Goal: Task Accomplishment & Management: Manage account settings

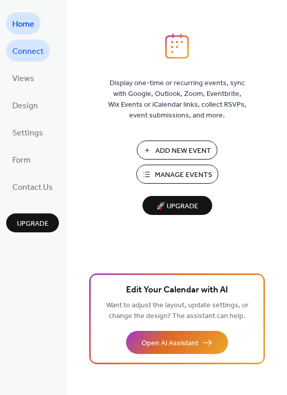
click at [33, 48] on span "Connect" at bounding box center [27, 52] width 31 height 16
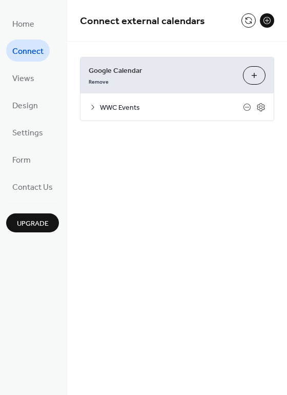
click at [92, 107] on icon at bounding box center [93, 107] width 8 height 8
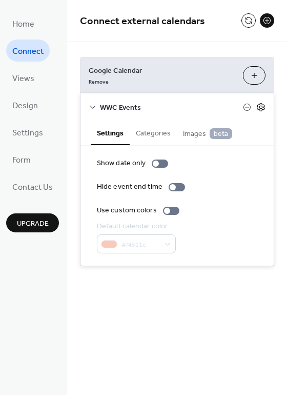
click at [260, 104] on icon at bounding box center [260, 107] width 9 height 9
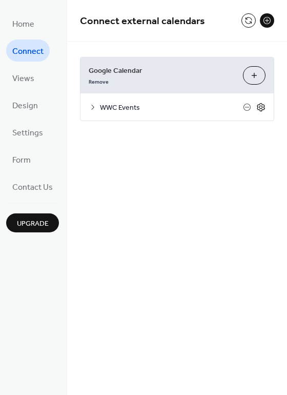
click at [260, 104] on icon at bounding box center [260, 107] width 9 height 9
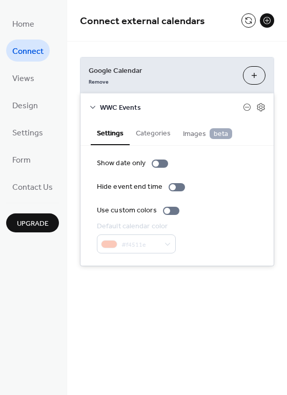
click at [92, 105] on icon at bounding box center [93, 107] width 8 height 8
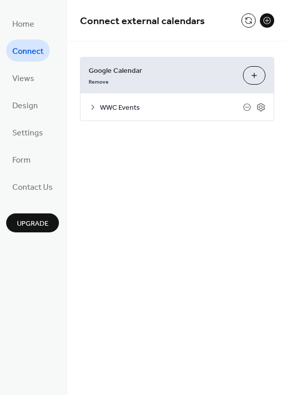
click at [92, 105] on icon at bounding box center [93, 107] width 8 height 8
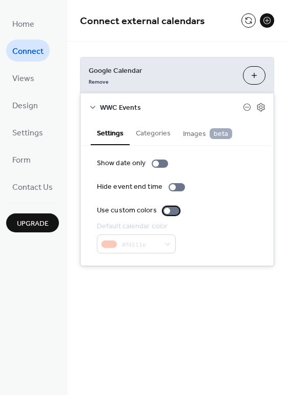
click at [165, 212] on div at bounding box center [167, 211] width 6 height 6
click at [212, 219] on div "Show date only Hide event end time Use custom colors Default calendar color #f4…" at bounding box center [177, 205] width 161 height 95
click at [250, 71] on button "Choose Calendars" at bounding box center [254, 75] width 23 height 18
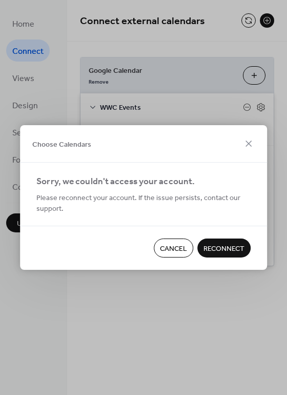
click at [226, 250] on span "Reconnect" at bounding box center [224, 249] width 41 height 11
click at [118, 151] on div "Choose Calendars" at bounding box center [143, 143] width 247 height 37
click at [129, 200] on span "Please reconnect your account. If the issue persists, contact our support." at bounding box center [143, 204] width 214 height 22
click at [176, 244] on span "Cancel" at bounding box center [173, 249] width 27 height 11
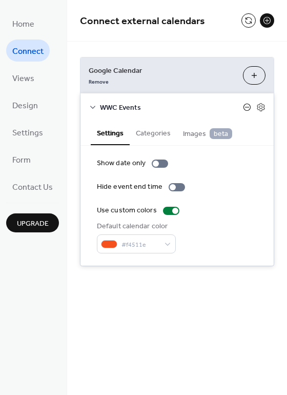
click at [248, 104] on icon at bounding box center [247, 107] width 8 height 8
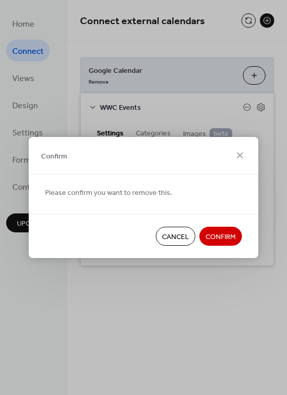
click at [215, 227] on button "Confirm" at bounding box center [221, 236] width 43 height 19
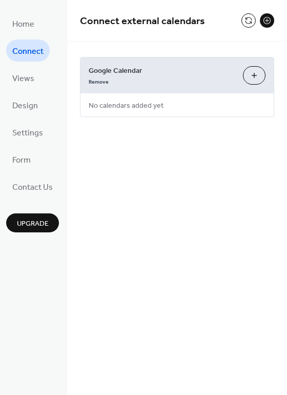
click at [260, 73] on button "Choose Calendars" at bounding box center [254, 75] width 23 height 18
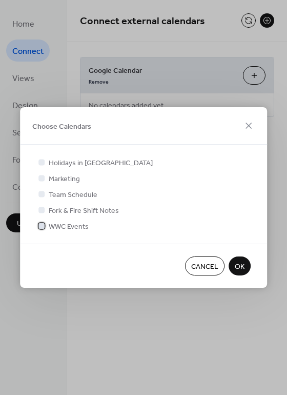
click at [43, 224] on div at bounding box center [41, 226] width 6 height 6
click at [236, 263] on span "OK" at bounding box center [240, 267] width 10 height 11
